Goal: Information Seeking & Learning: Understand process/instructions

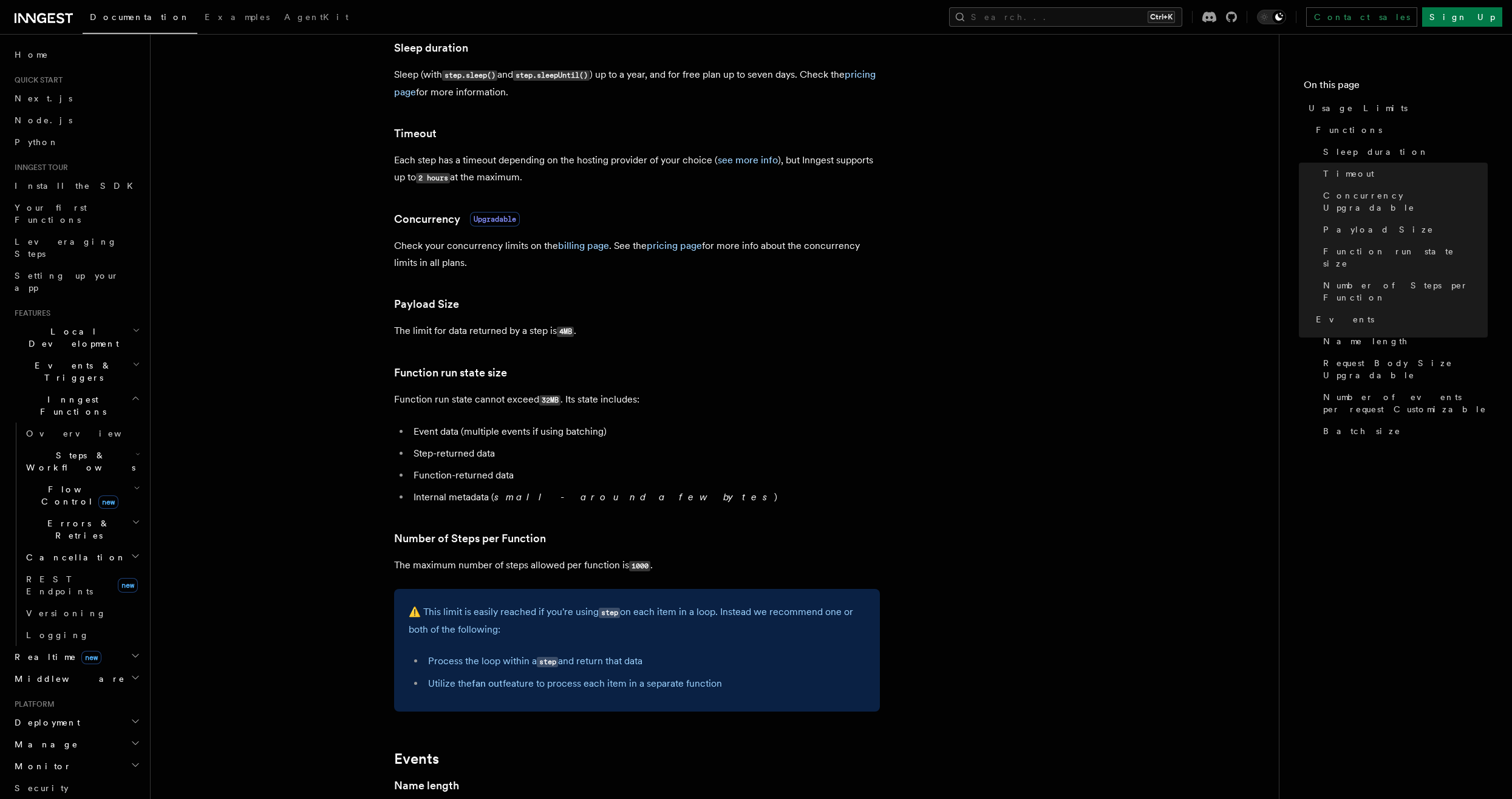
scroll to position [182, 0]
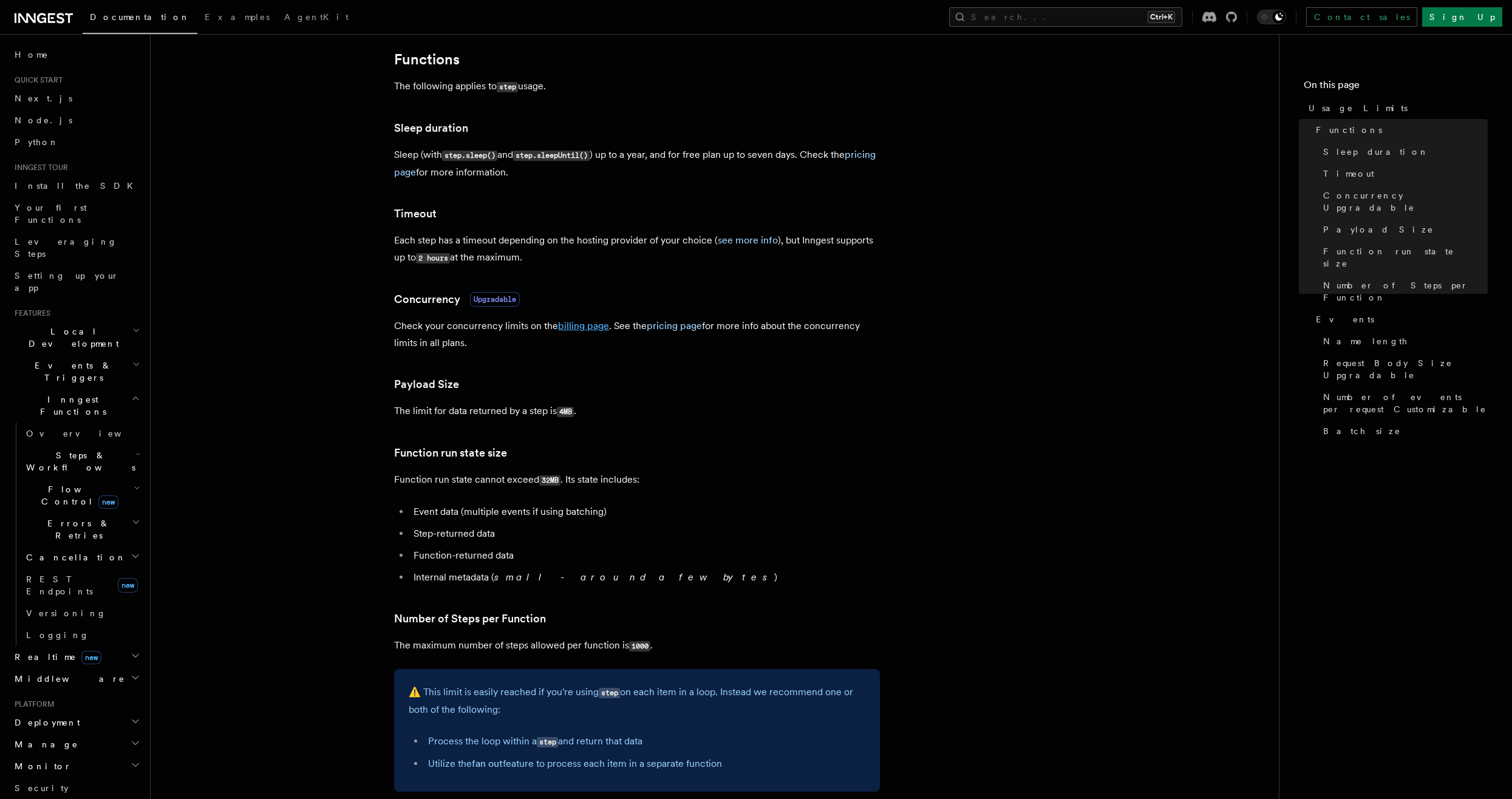
click at [574, 327] on link "billing page" at bounding box center [583, 326] width 51 height 12
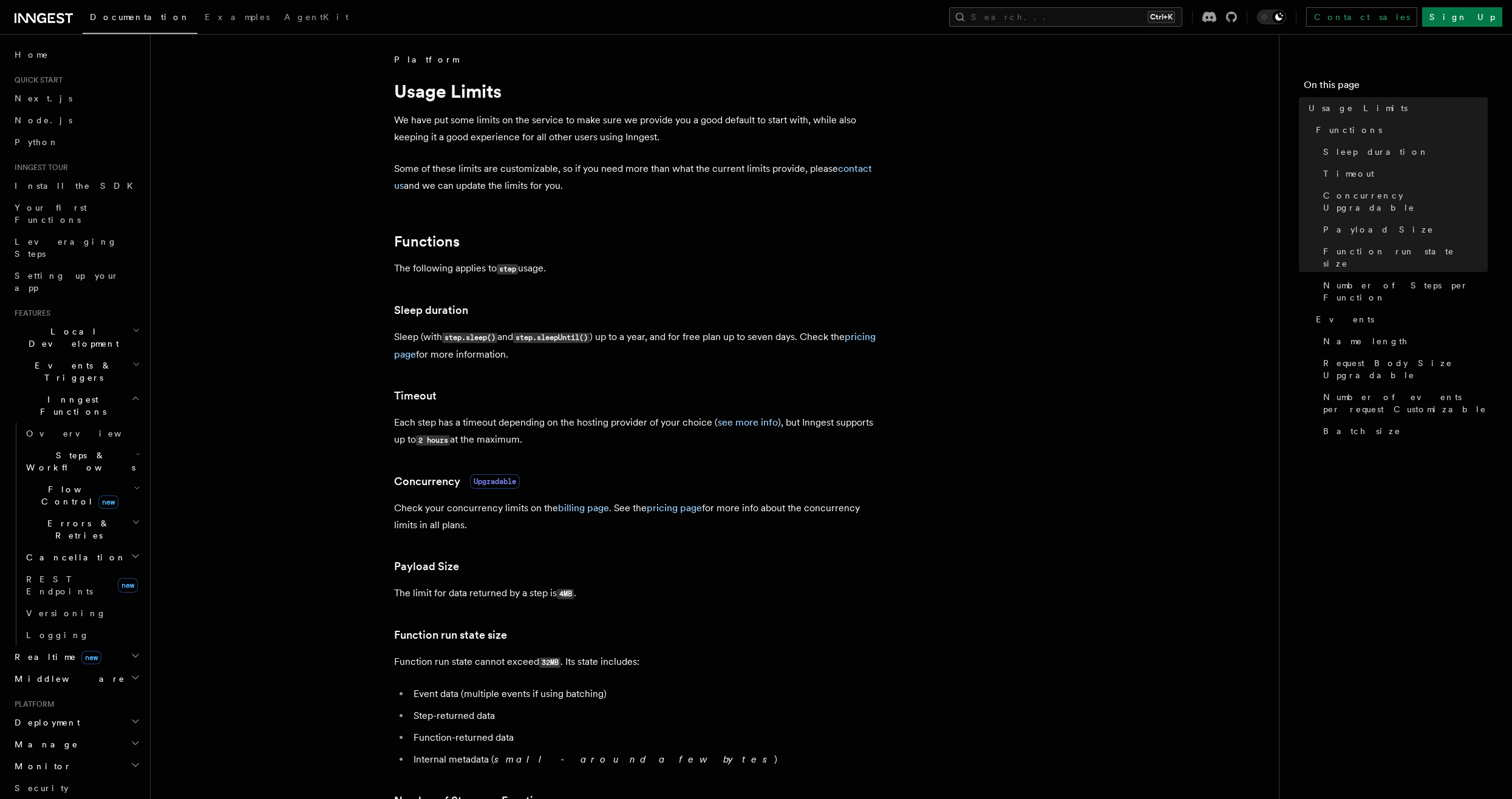
click at [667, 502] on p "Check your concurrency limits on the billing page . See the pricing page for mo…" at bounding box center [636, 517] width 486 height 34
click at [668, 509] on link "pricing page" at bounding box center [675, 508] width 56 height 12
click at [577, 510] on link "billing page" at bounding box center [583, 508] width 51 height 12
